Goal: Check status

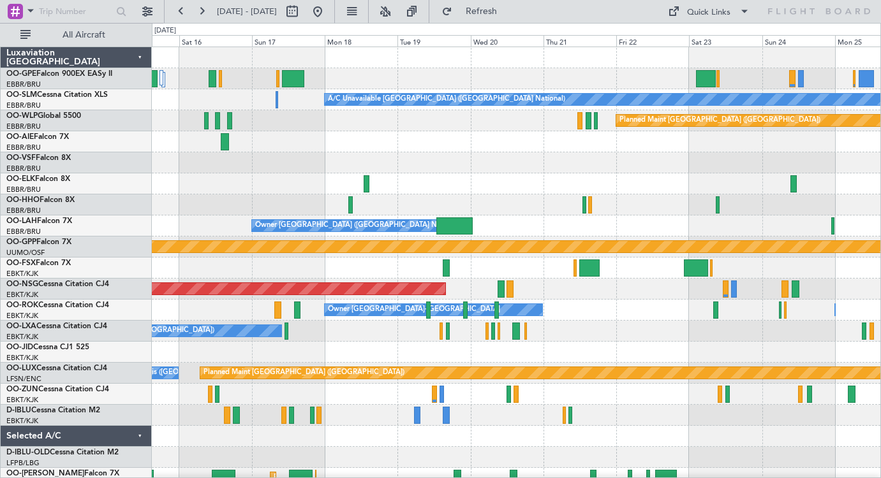
click at [246, 217] on div "Owner [GEOGRAPHIC_DATA] ([GEOGRAPHIC_DATA] National)" at bounding box center [516, 226] width 728 height 21
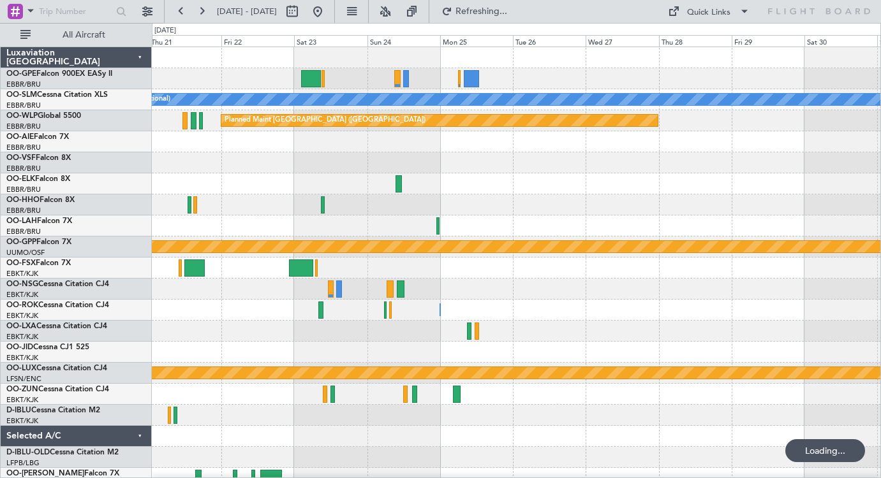
click at [280, 223] on div "A/C Unavailable [GEOGRAPHIC_DATA] ([GEOGRAPHIC_DATA] National) Planned Maint [G…" at bounding box center [516, 299] width 728 height 505
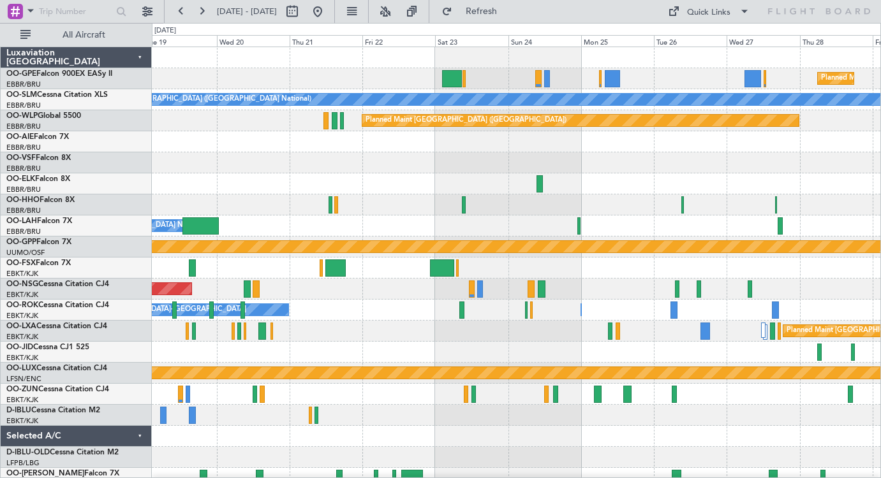
click at [667, 168] on div at bounding box center [516, 162] width 728 height 21
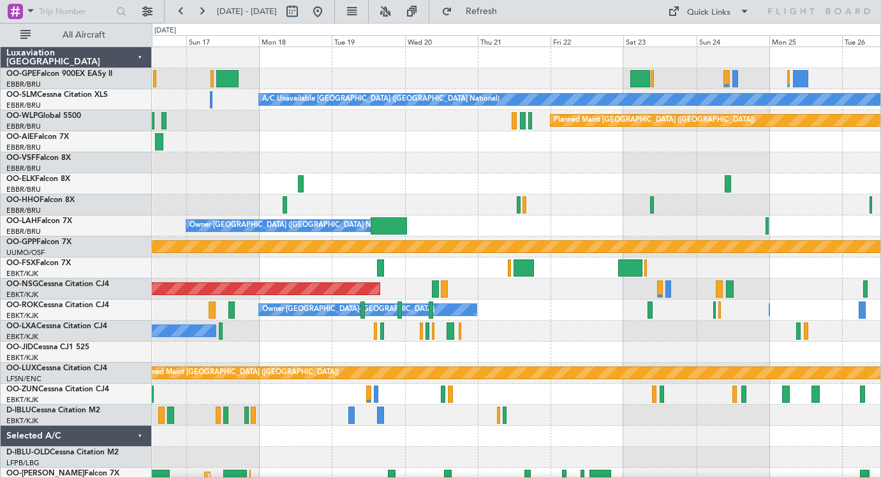
click at [315, 186] on div "Planned Maint [GEOGRAPHIC_DATA] ([GEOGRAPHIC_DATA] National) A/C Unavailable [G…" at bounding box center [516, 299] width 728 height 505
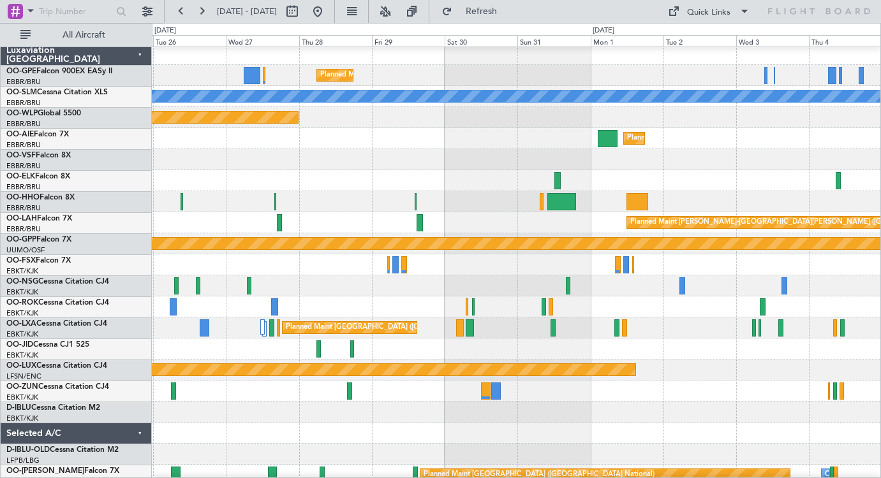
click at [295, 174] on div at bounding box center [516, 180] width 728 height 21
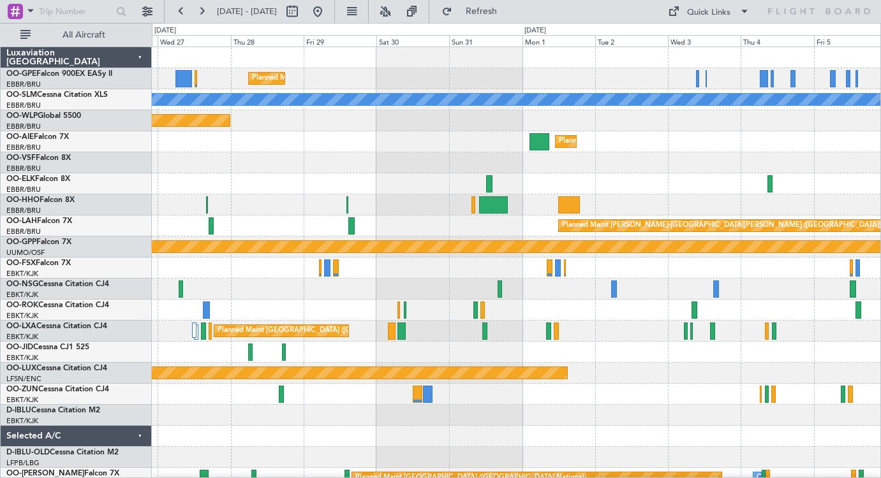
click at [741, 189] on div "Planned Maint [GEOGRAPHIC_DATA] ([GEOGRAPHIC_DATA] National) A/C Unavailable [G…" at bounding box center [516, 299] width 728 height 505
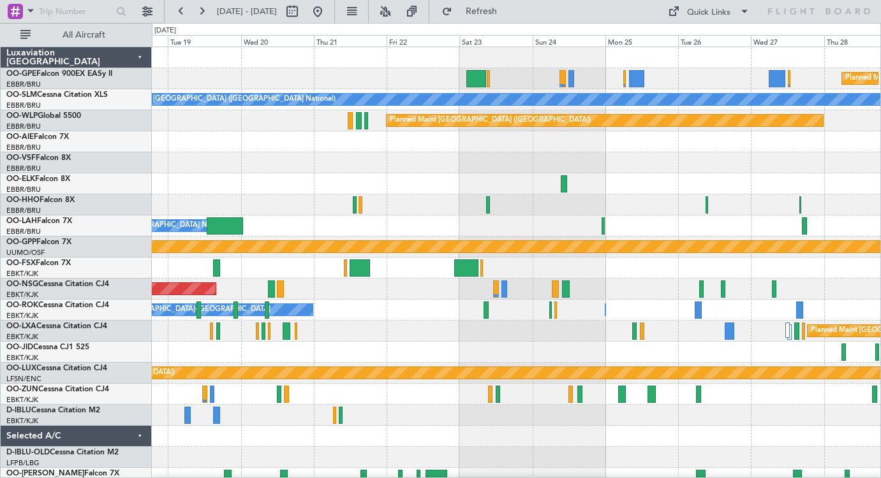
click at [880, 223] on html "[DATE] - [DATE] Refresh Quick Links All Aircraft Planned Maint [GEOGRAPHIC_DATA…" at bounding box center [440, 239] width 881 height 478
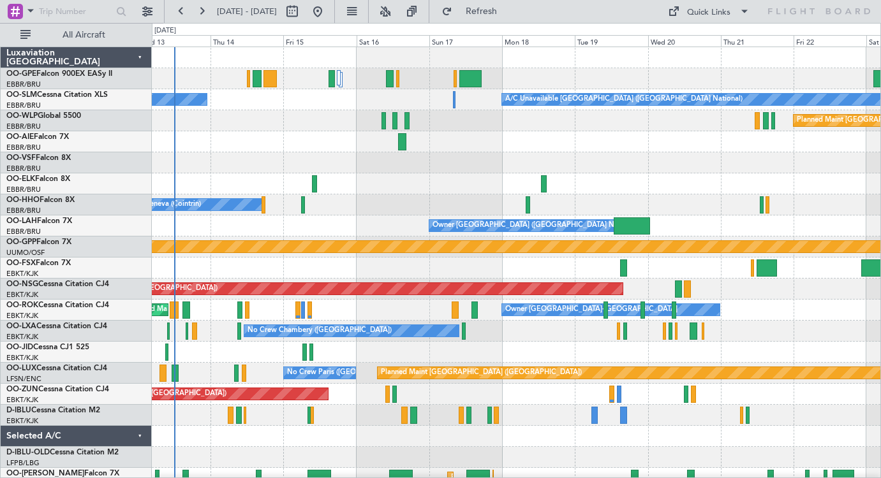
click at [636, 192] on div "No Crew [GEOGRAPHIC_DATA] ([GEOGRAPHIC_DATA] National) A/C Unavailable [GEOGRAP…" at bounding box center [516, 299] width 728 height 505
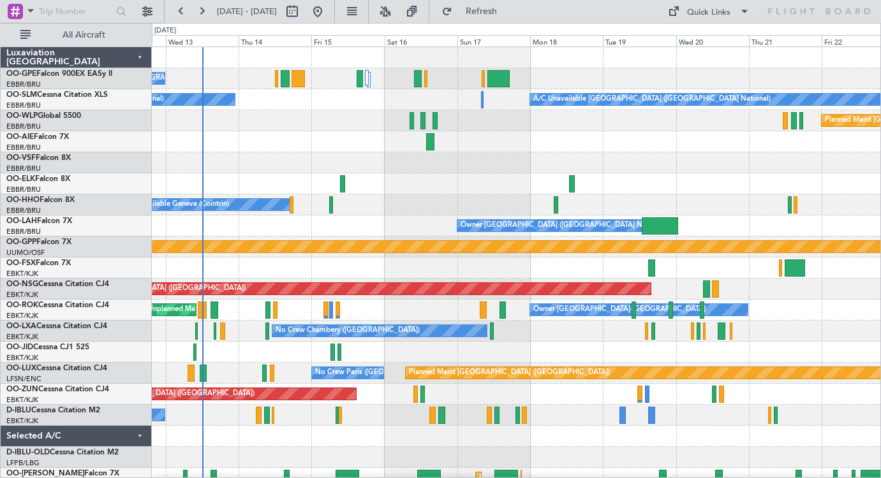
click at [312, 145] on div at bounding box center [516, 141] width 728 height 21
